Goal: Obtain resource: Download file/media

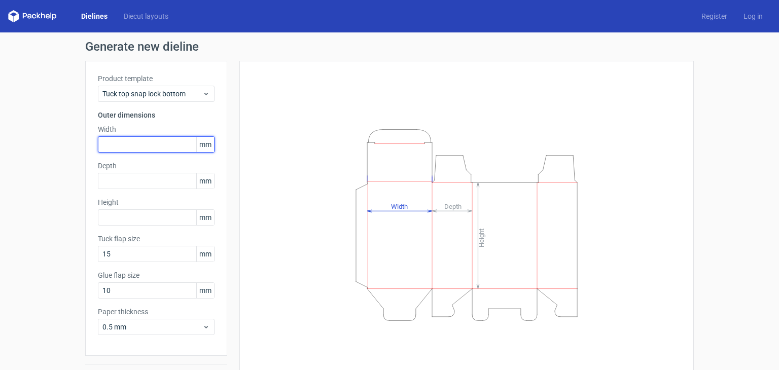
click at [141, 136] on input "text" at bounding box center [156, 144] width 117 height 16
type input "50"
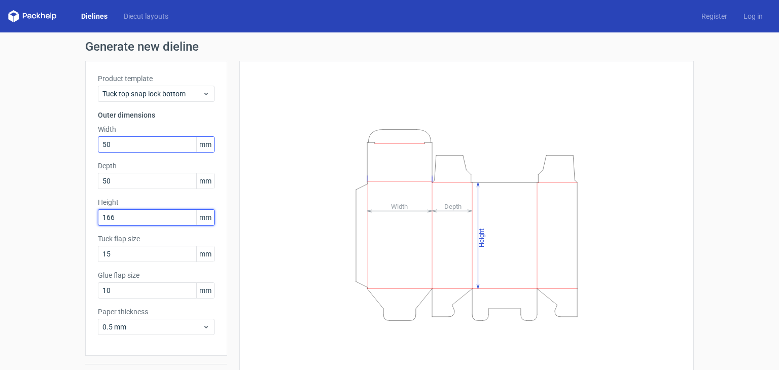
type input "166"
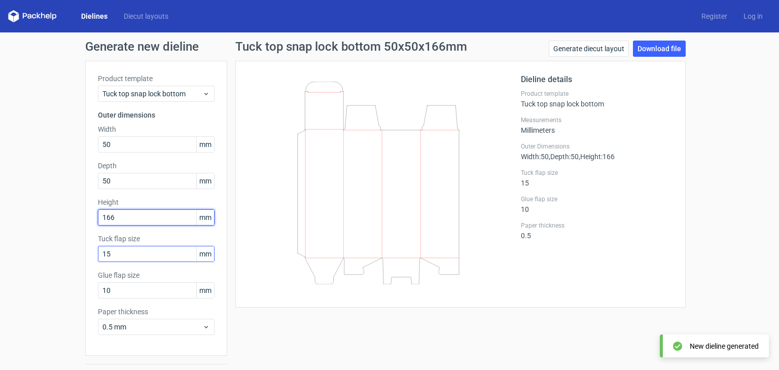
scroll to position [26, 0]
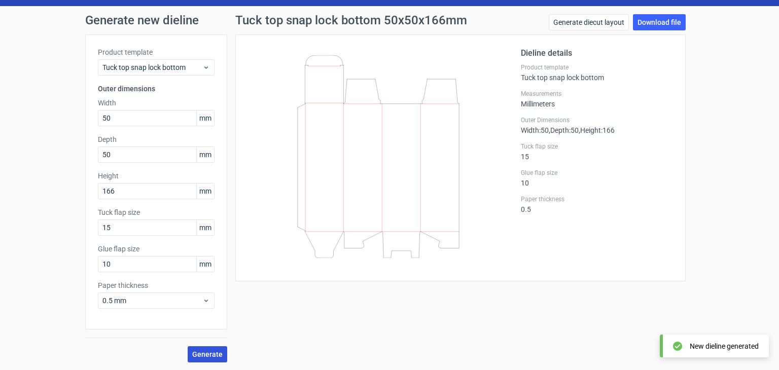
click at [195, 351] on span "Generate" at bounding box center [207, 354] width 30 height 7
click at [665, 22] on link "Download file" at bounding box center [659, 22] width 53 height 16
